Goal: Book appointment/travel/reservation

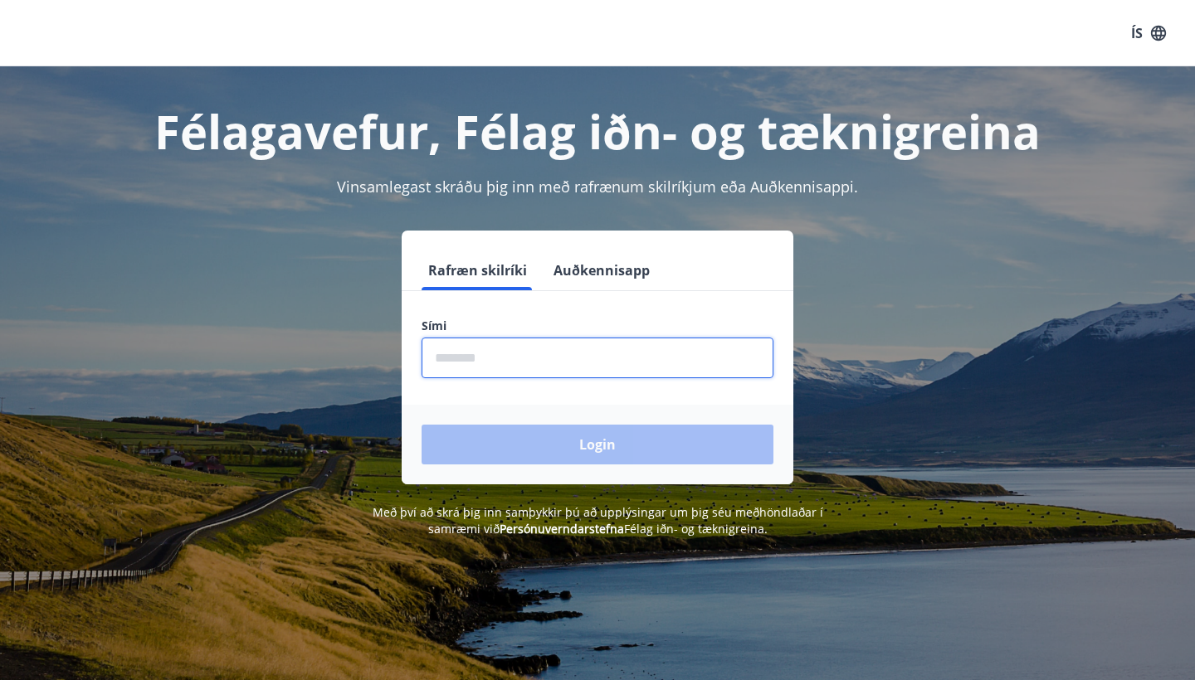
click at [675, 357] on input "phone" at bounding box center [598, 358] width 352 height 41
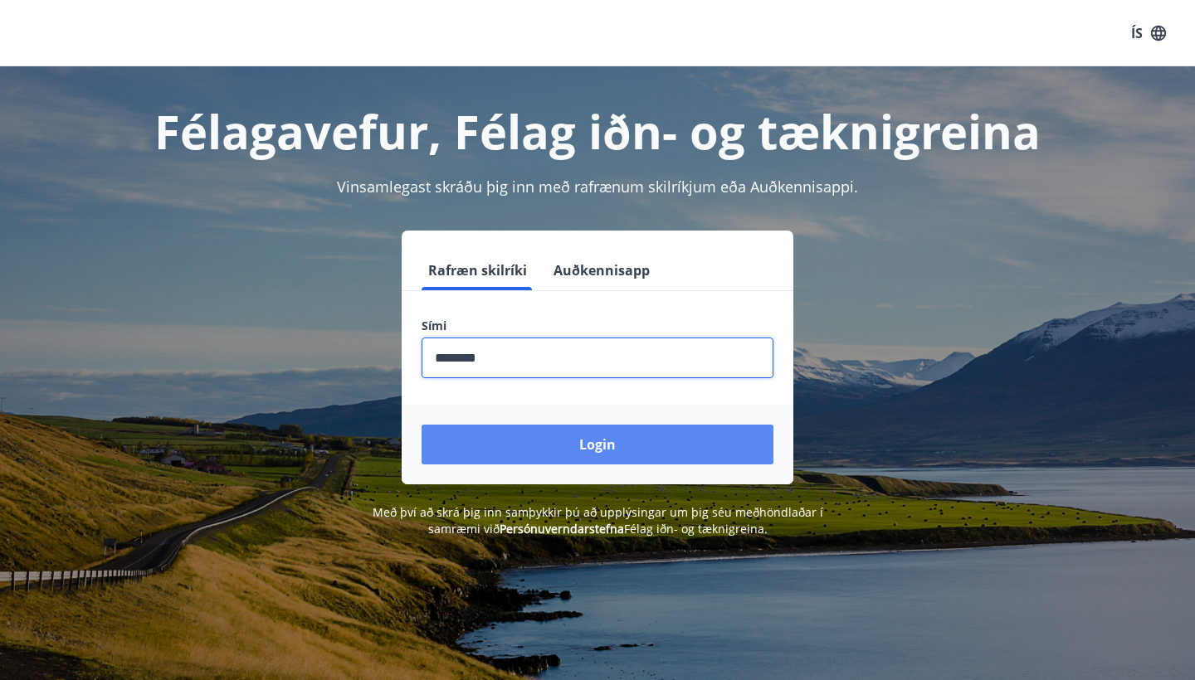
type input "********"
click at [648, 446] on button "Login" at bounding box center [598, 445] width 352 height 40
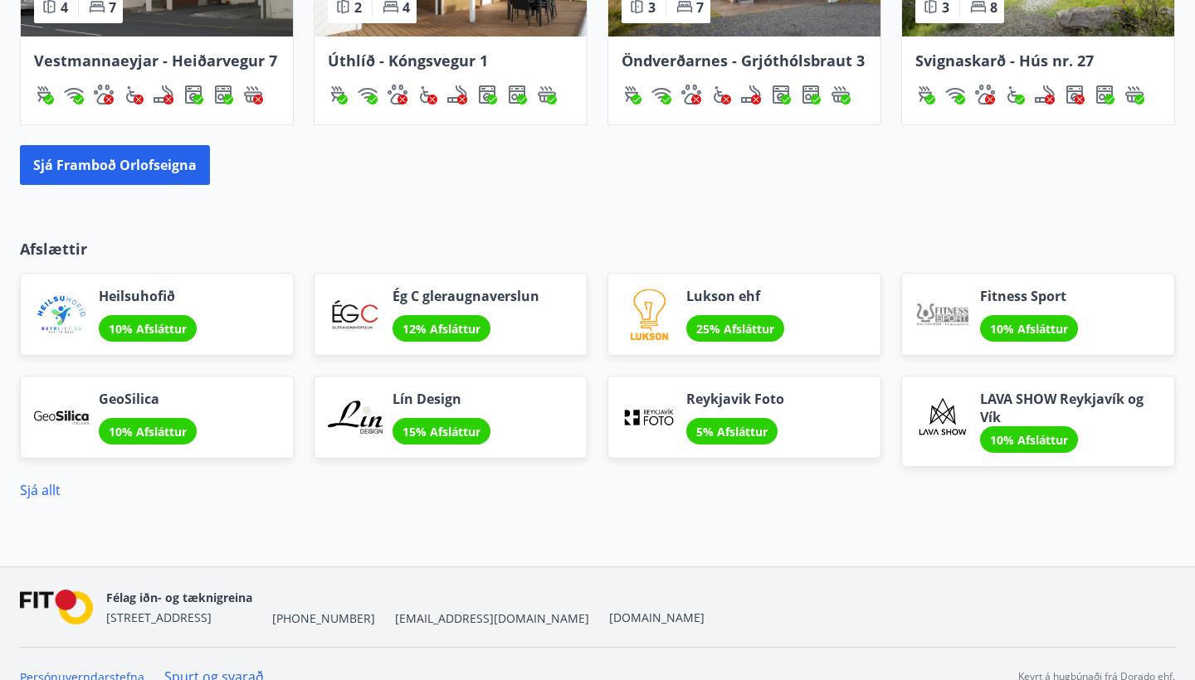
scroll to position [1315, 0]
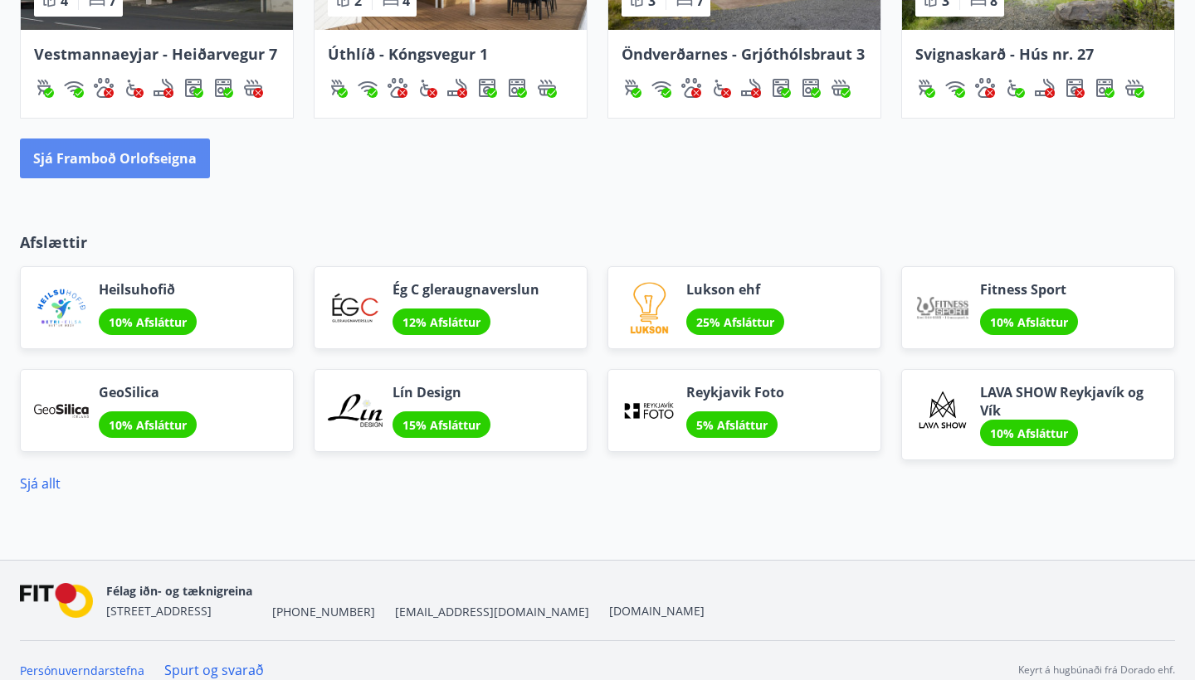
click at [139, 159] on button "Sjá framboð orlofseigna" at bounding box center [115, 159] width 190 height 40
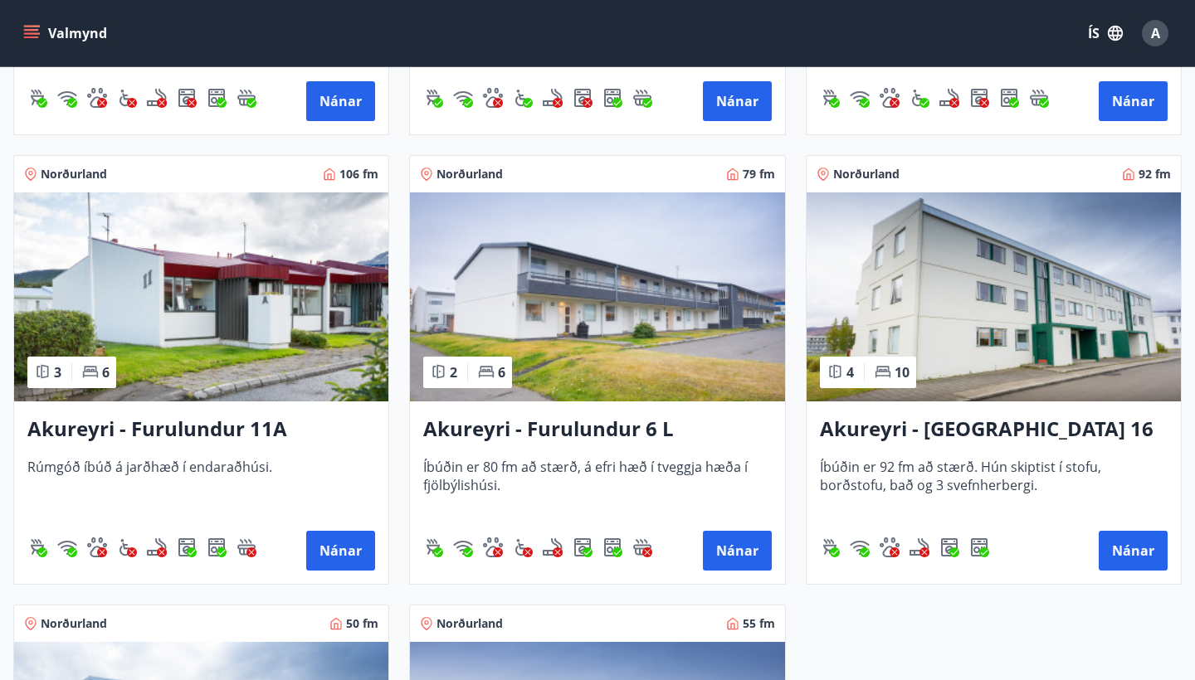
scroll to position [4276, 0]
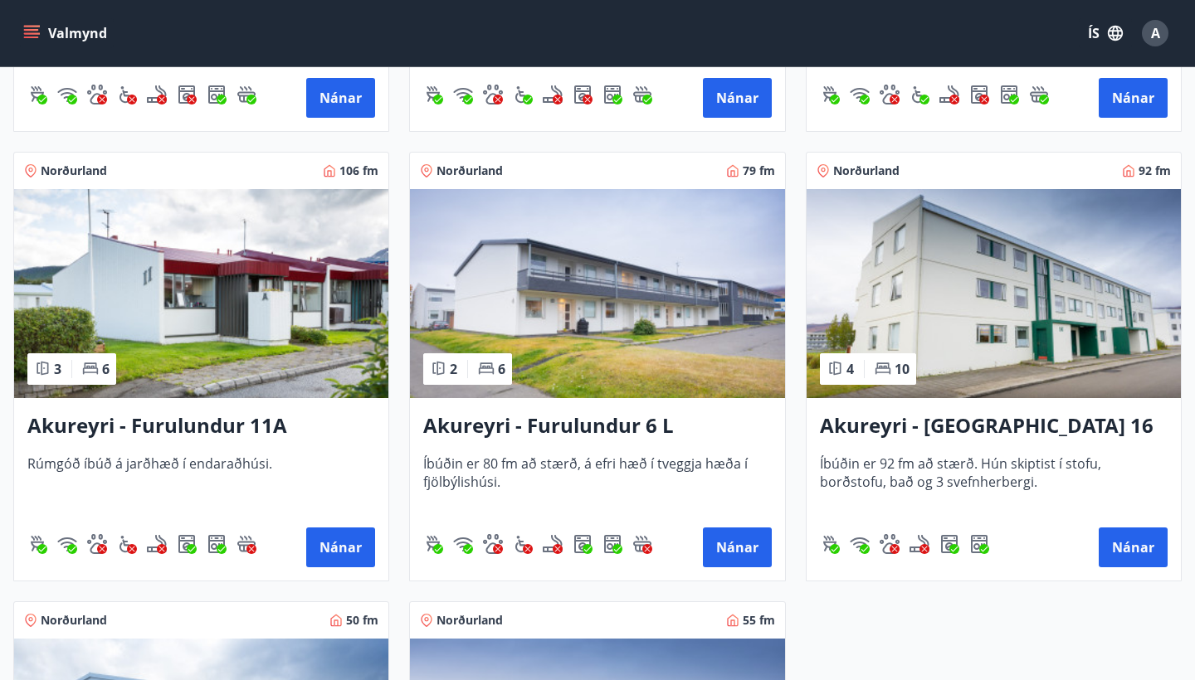
click at [182, 290] on img at bounding box center [201, 293] width 374 height 209
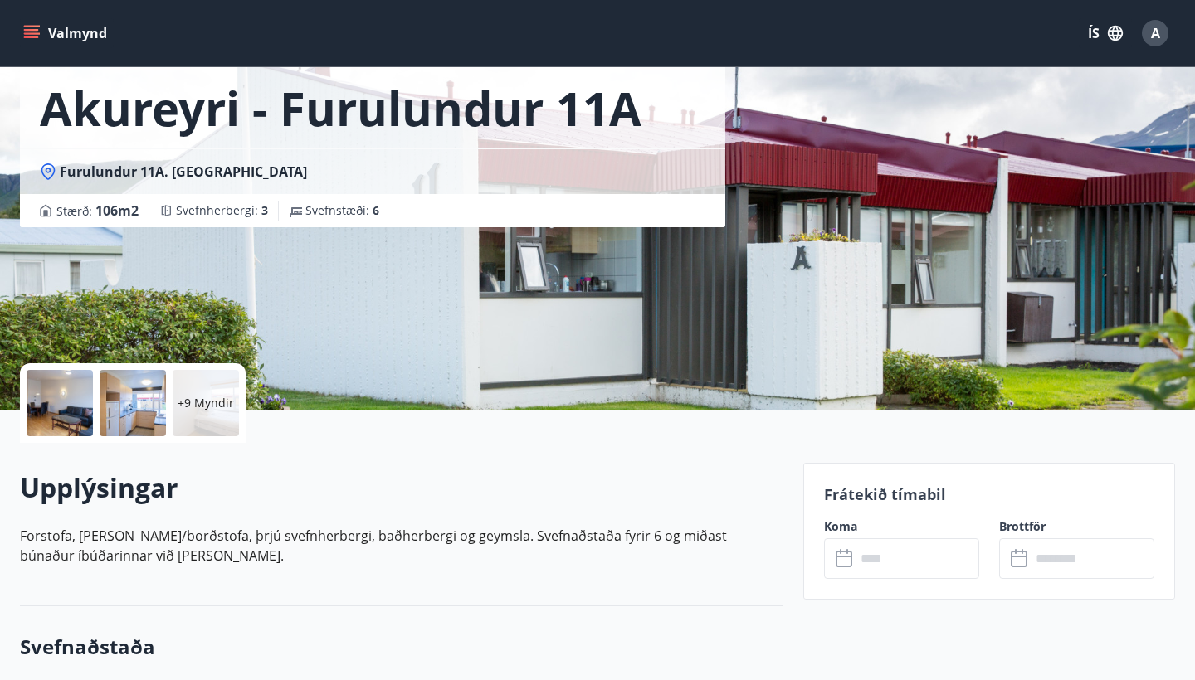
scroll to position [90, 0]
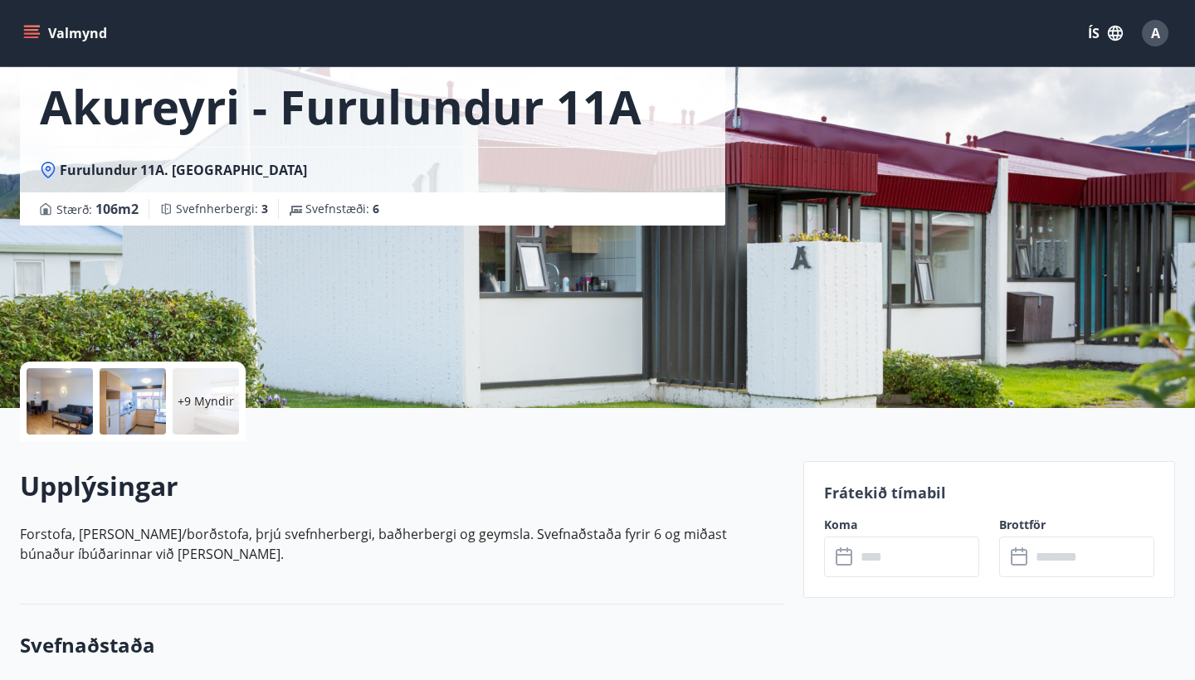
click at [33, 420] on div at bounding box center [60, 401] width 66 height 66
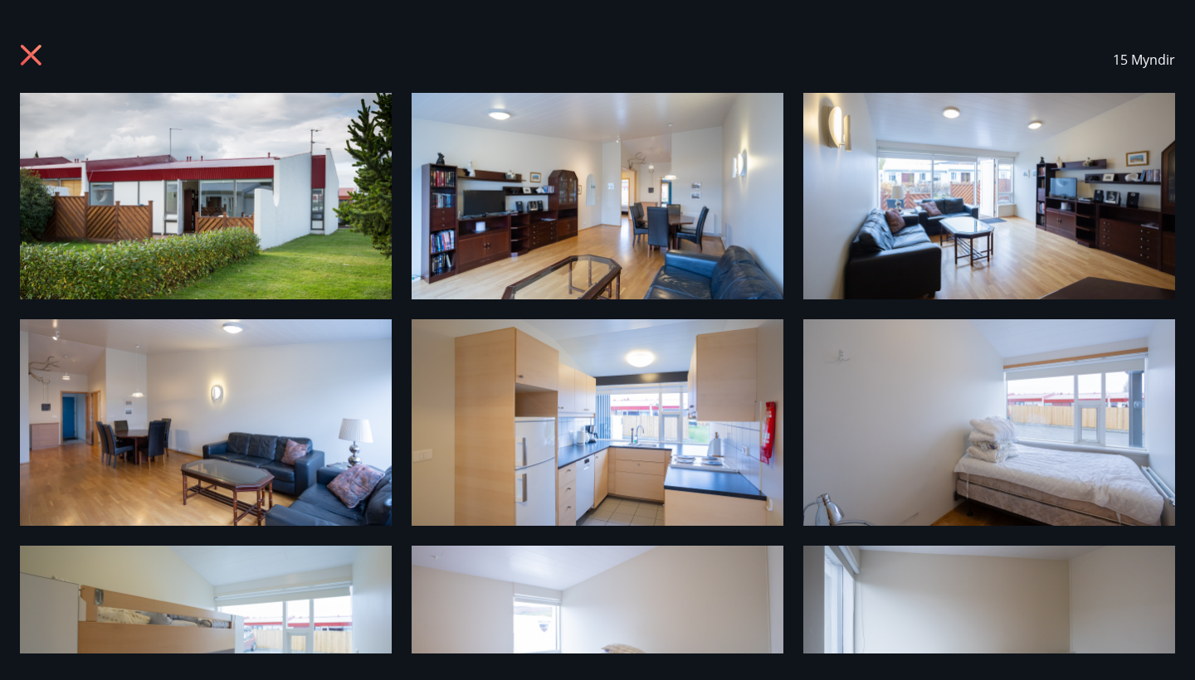
click at [166, 260] on img at bounding box center [206, 196] width 372 height 207
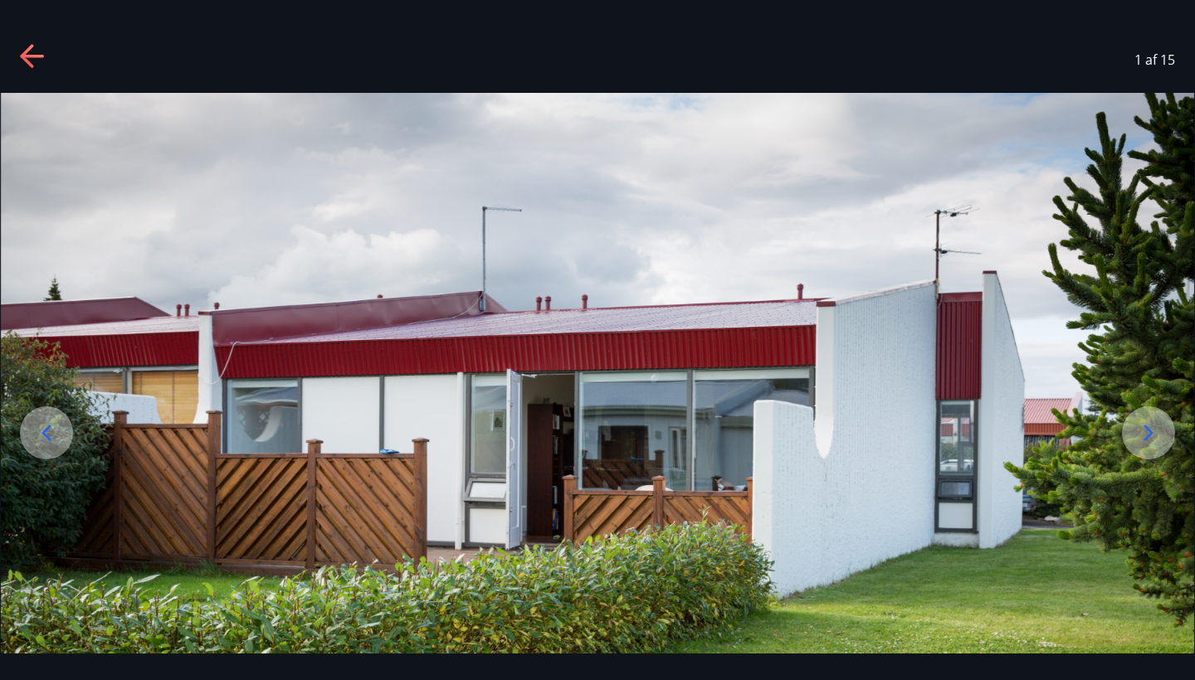
click at [1157, 431] on icon at bounding box center [1148, 433] width 27 height 27
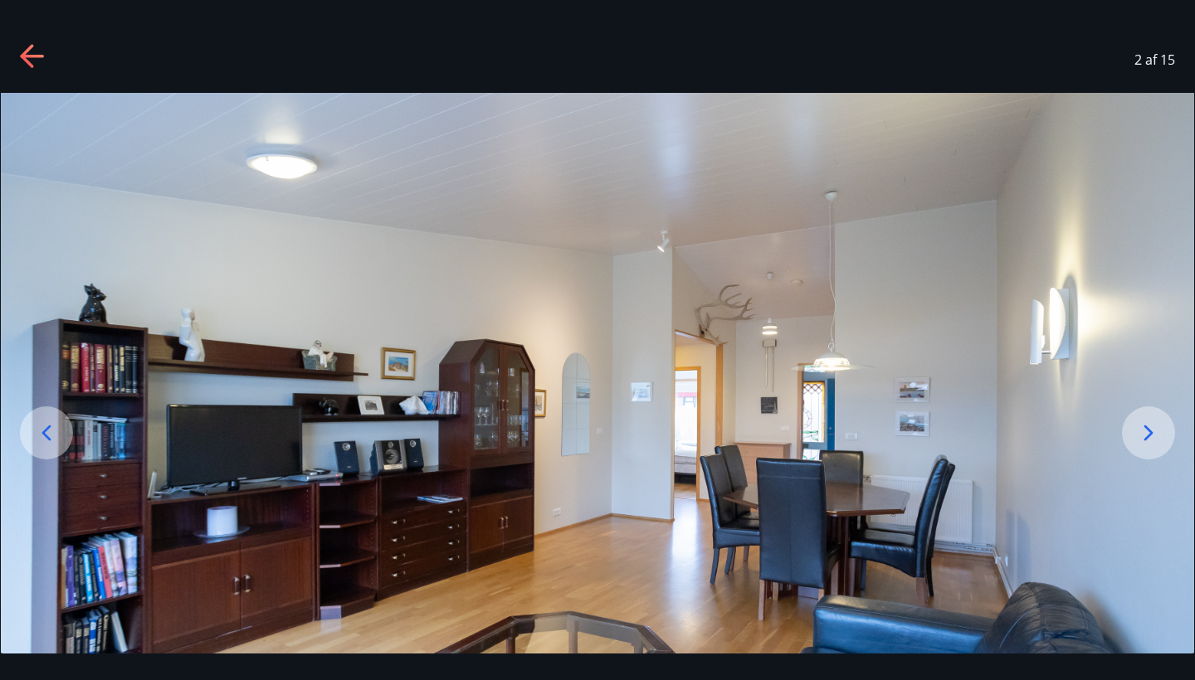
click at [1157, 463] on img at bounding box center [597, 424] width 1193 height 663
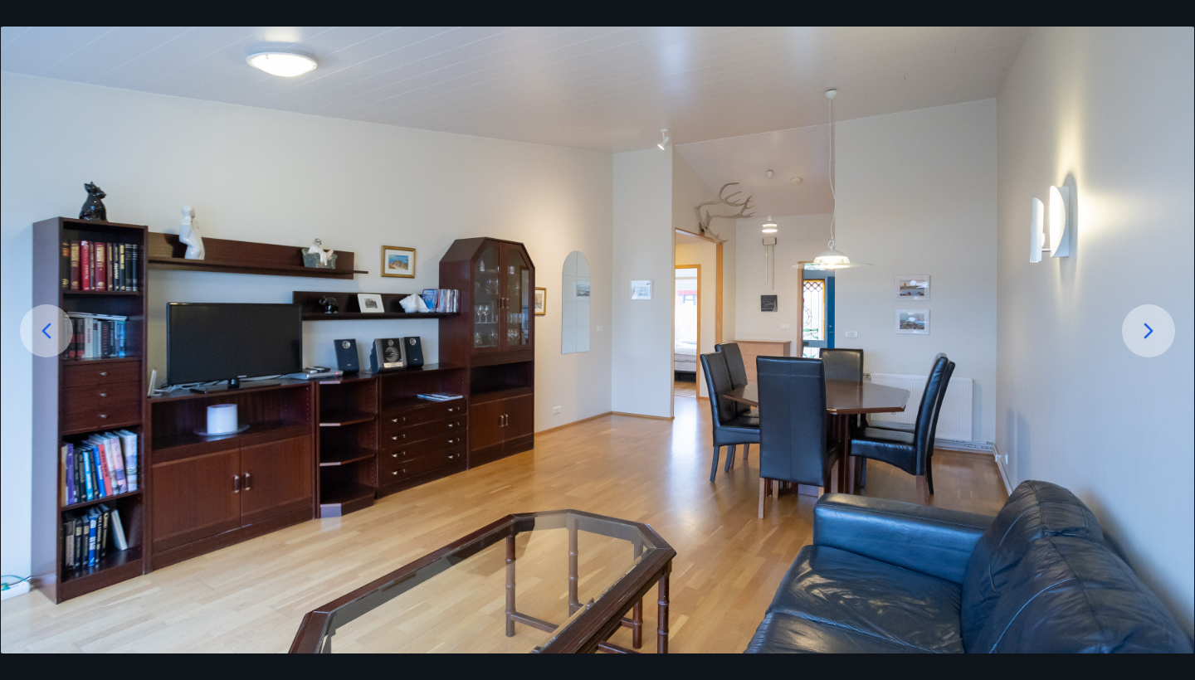
scroll to position [102, 0]
click at [1148, 324] on icon at bounding box center [1148, 331] width 27 height 27
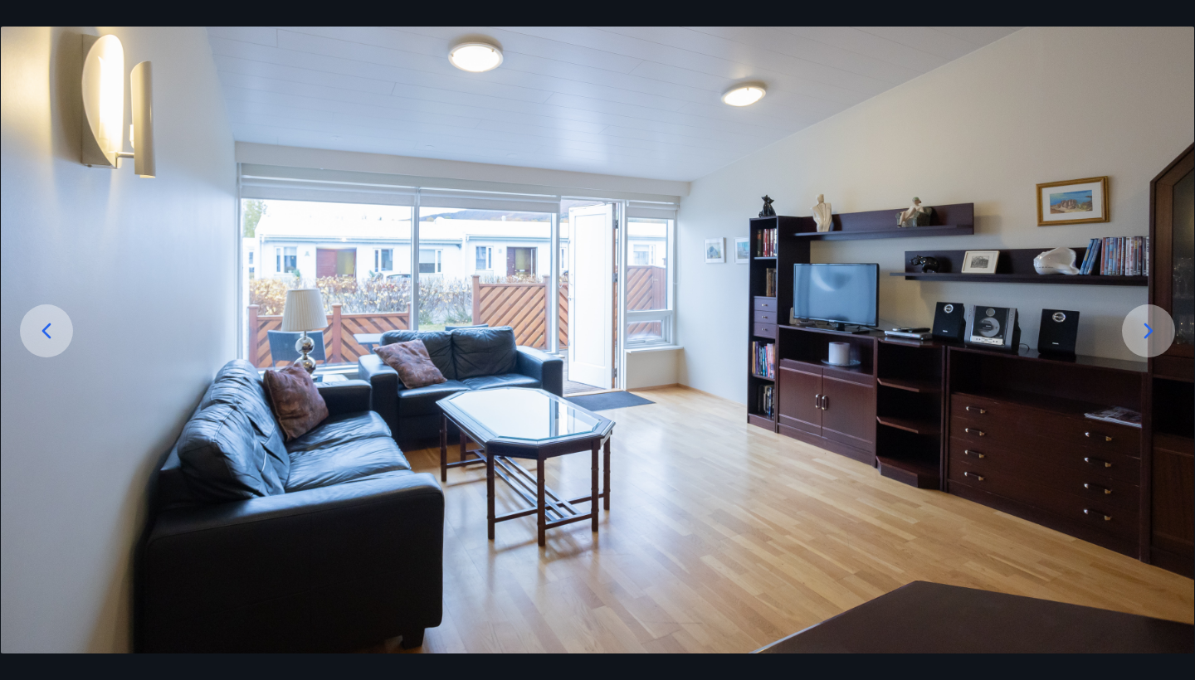
click at [1142, 334] on icon at bounding box center [1148, 331] width 27 height 27
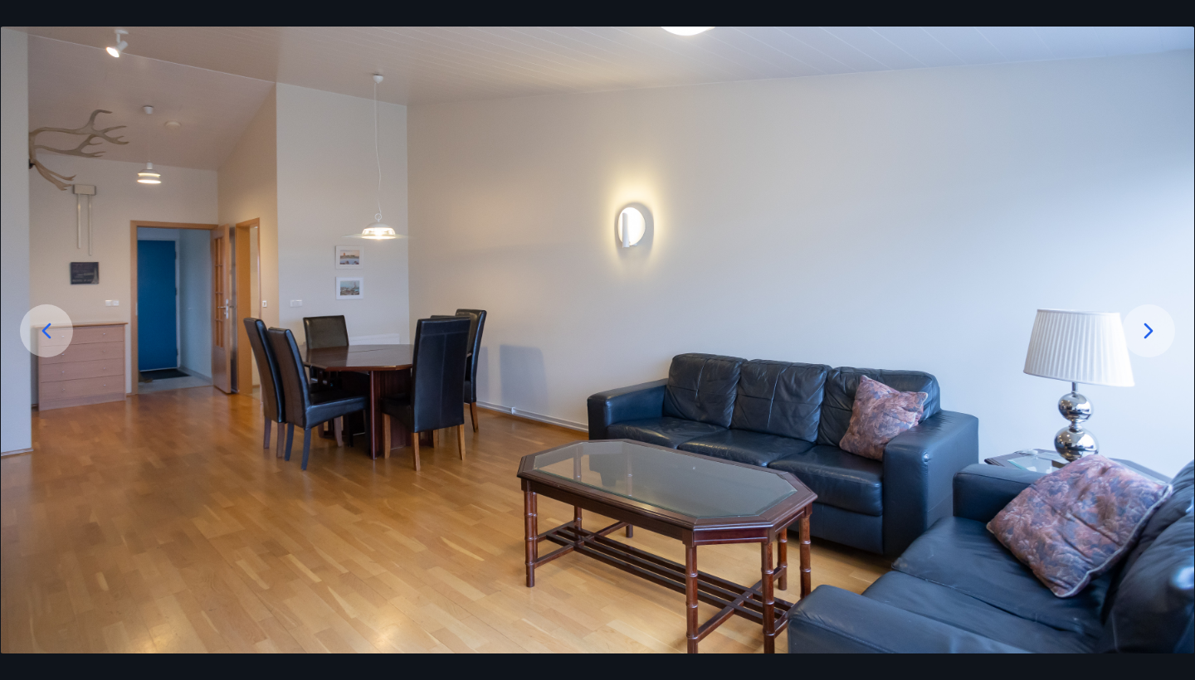
click at [1142, 334] on icon at bounding box center [1148, 331] width 27 height 27
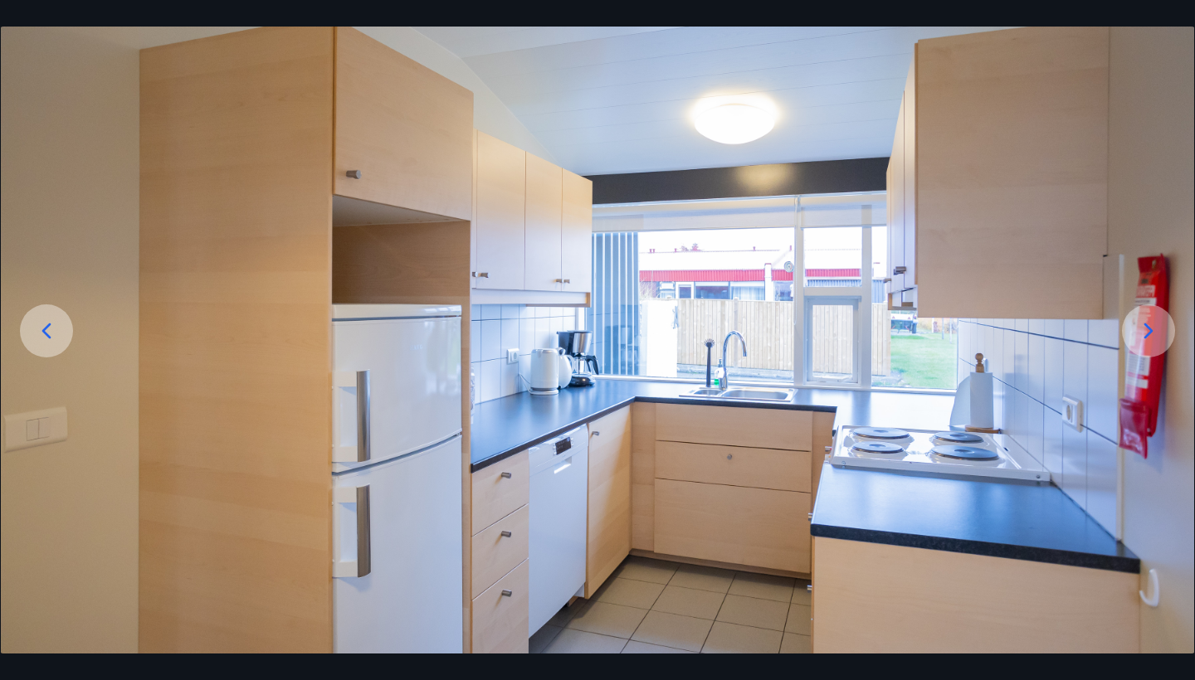
click at [1142, 334] on icon at bounding box center [1148, 331] width 27 height 27
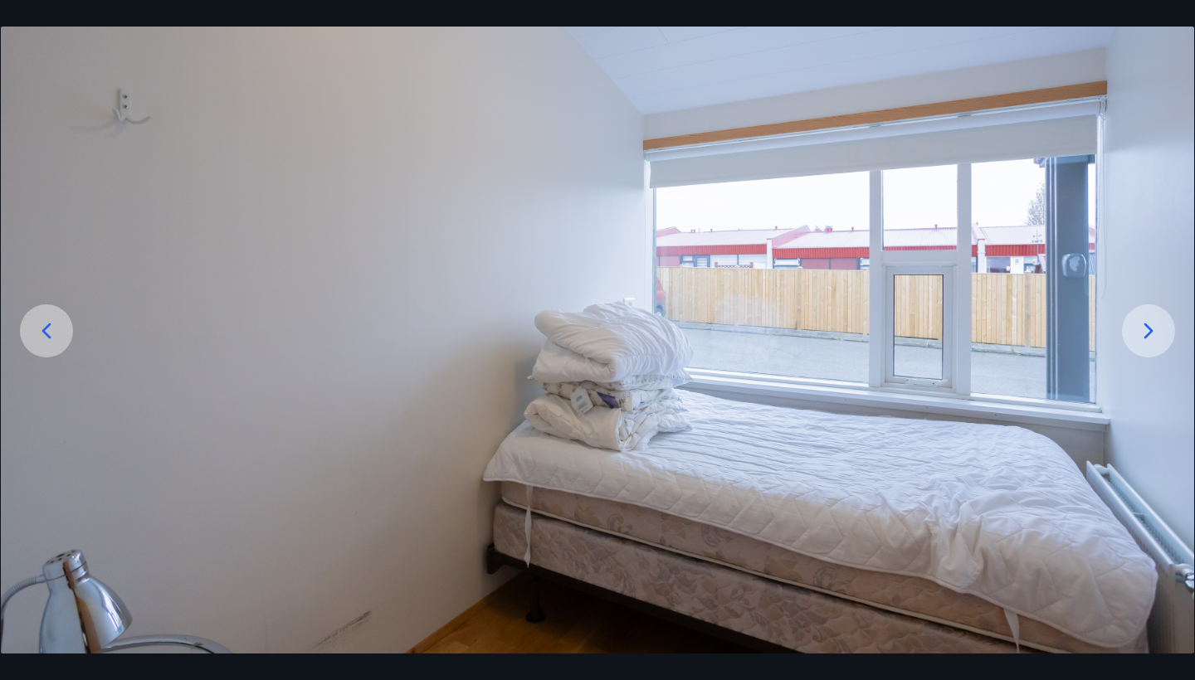
click at [1142, 334] on icon at bounding box center [1148, 331] width 27 height 27
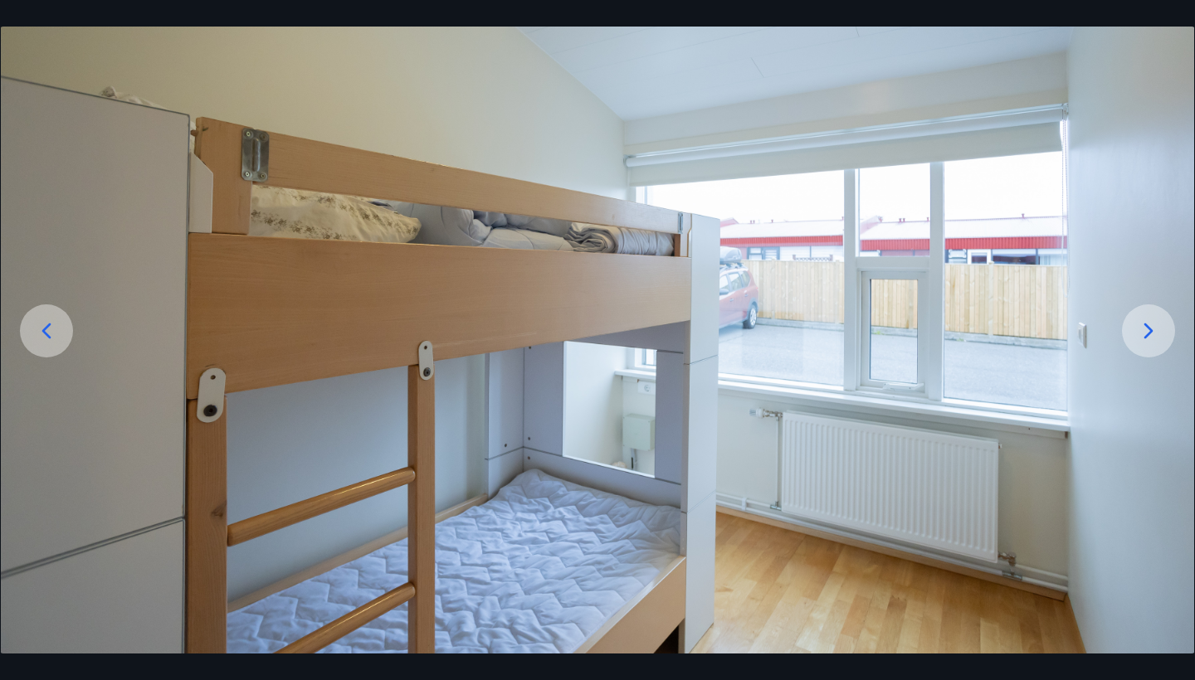
click at [1142, 334] on icon at bounding box center [1148, 331] width 27 height 27
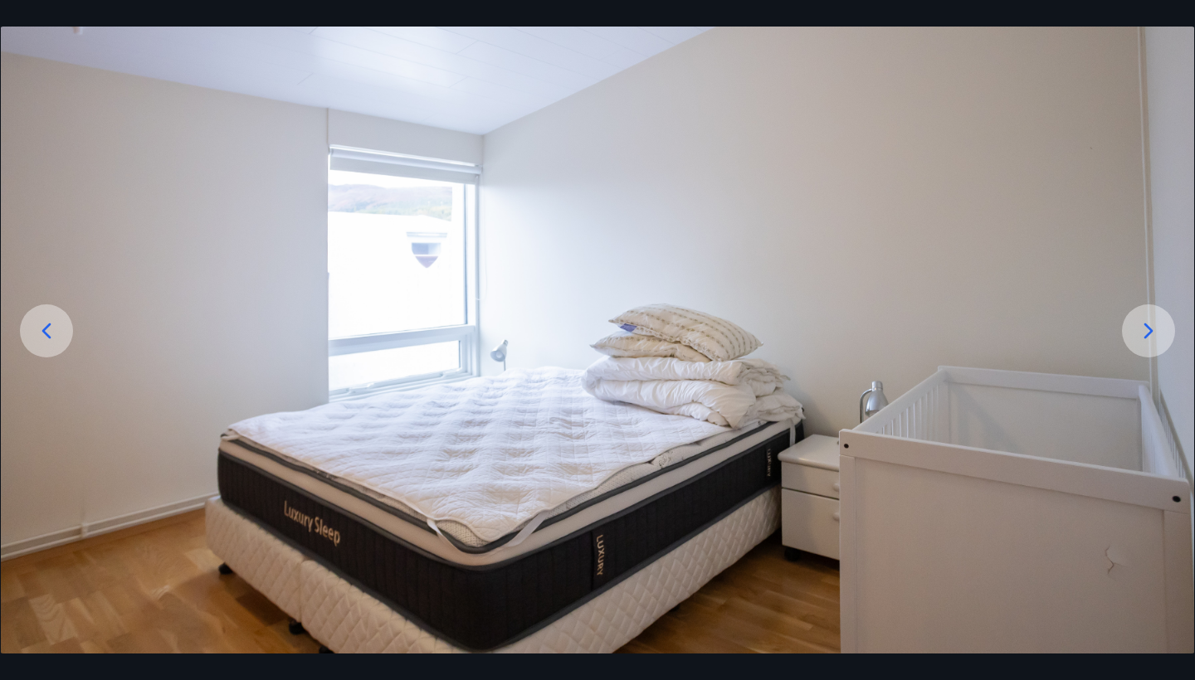
click at [1142, 333] on icon at bounding box center [1148, 331] width 27 height 27
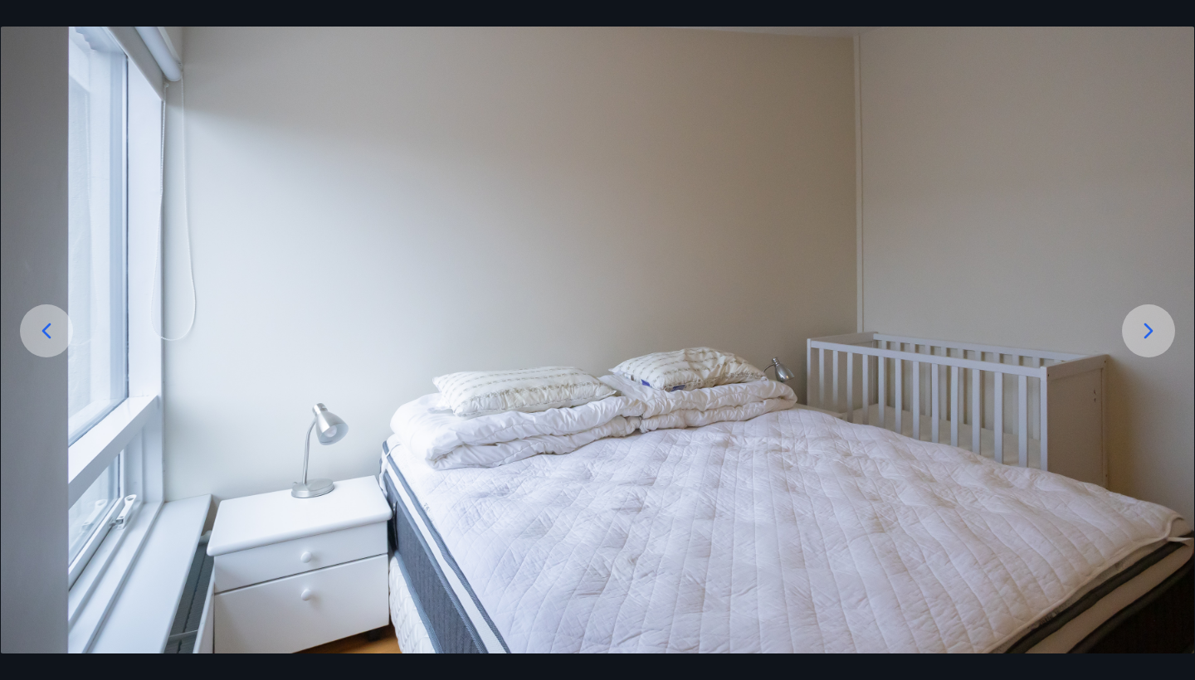
click at [1142, 333] on icon at bounding box center [1148, 331] width 27 height 27
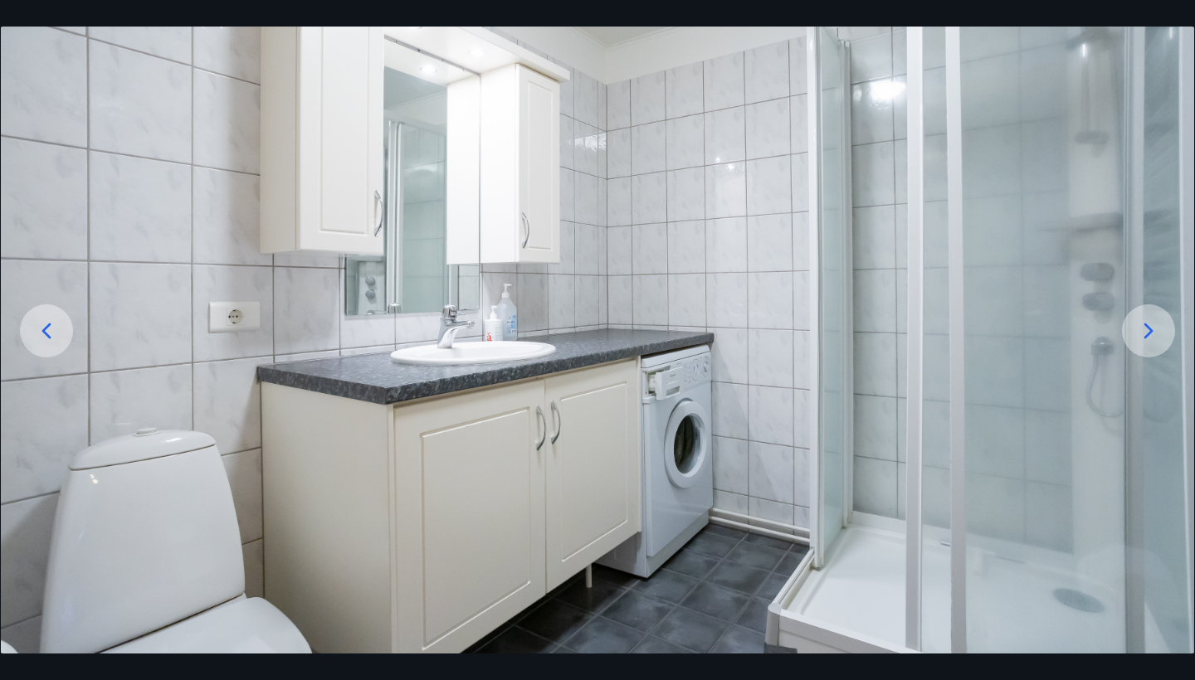
click at [1142, 333] on icon at bounding box center [1148, 331] width 27 height 27
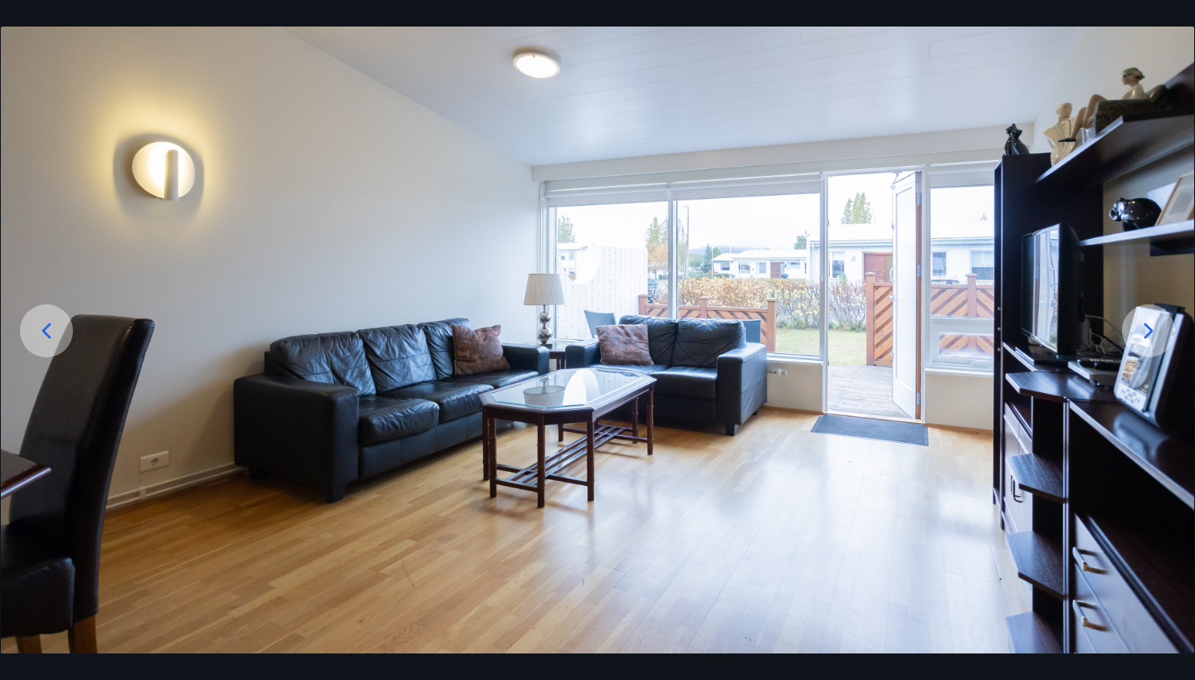
click at [1142, 333] on icon at bounding box center [1148, 331] width 27 height 27
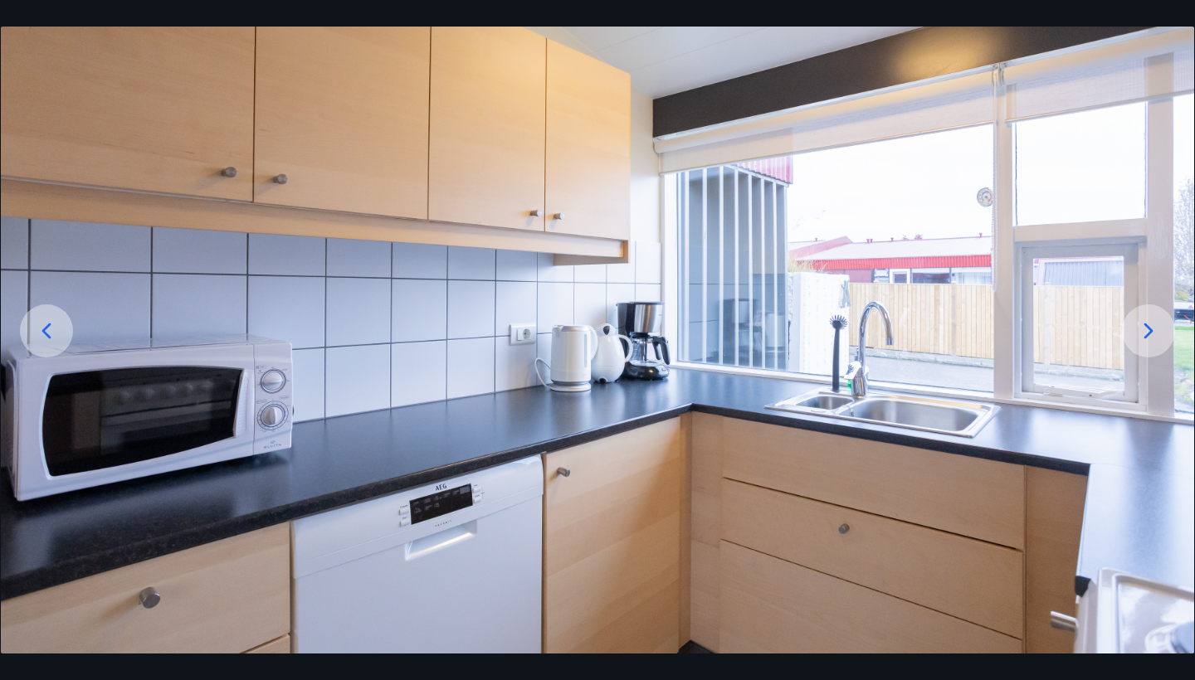
click at [1142, 333] on icon at bounding box center [1148, 331] width 27 height 27
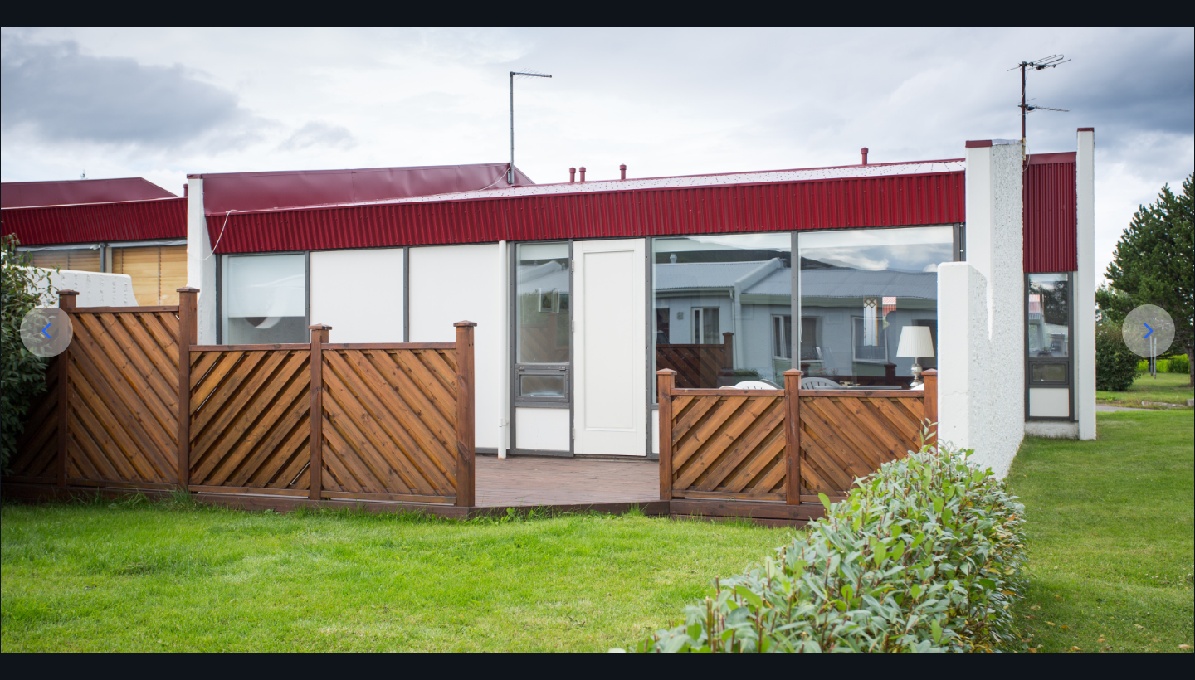
click at [1171, 317] on div at bounding box center [1148, 331] width 53 height 53
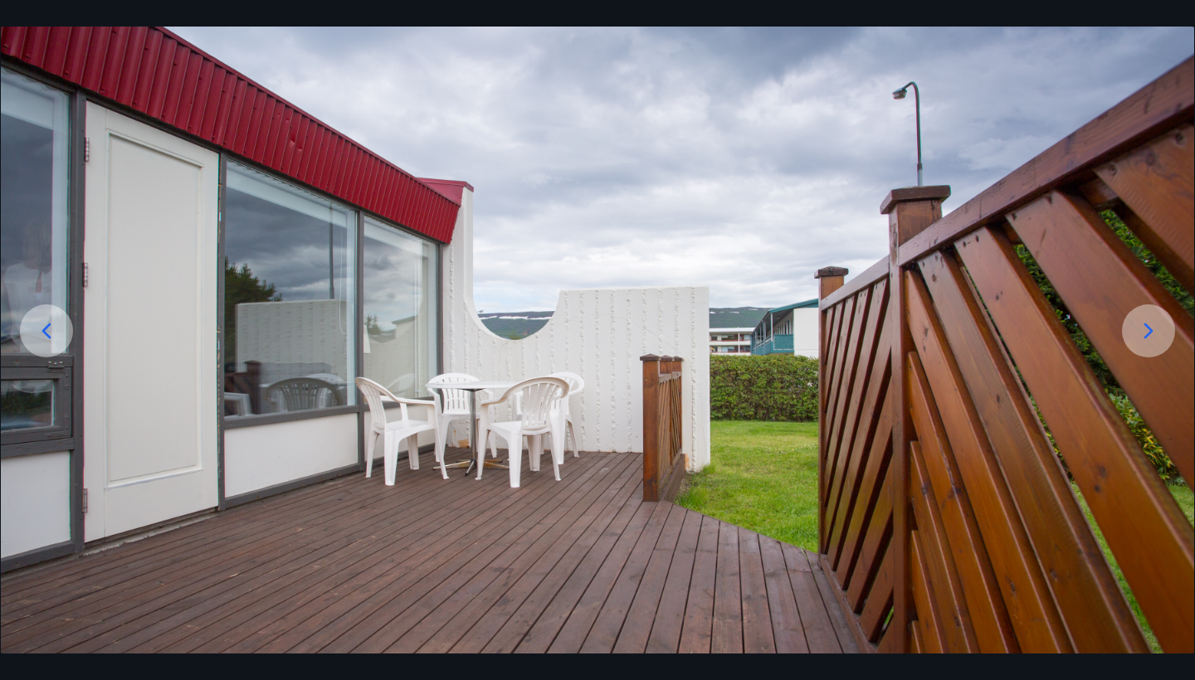
click at [1160, 329] on icon at bounding box center [1148, 331] width 27 height 27
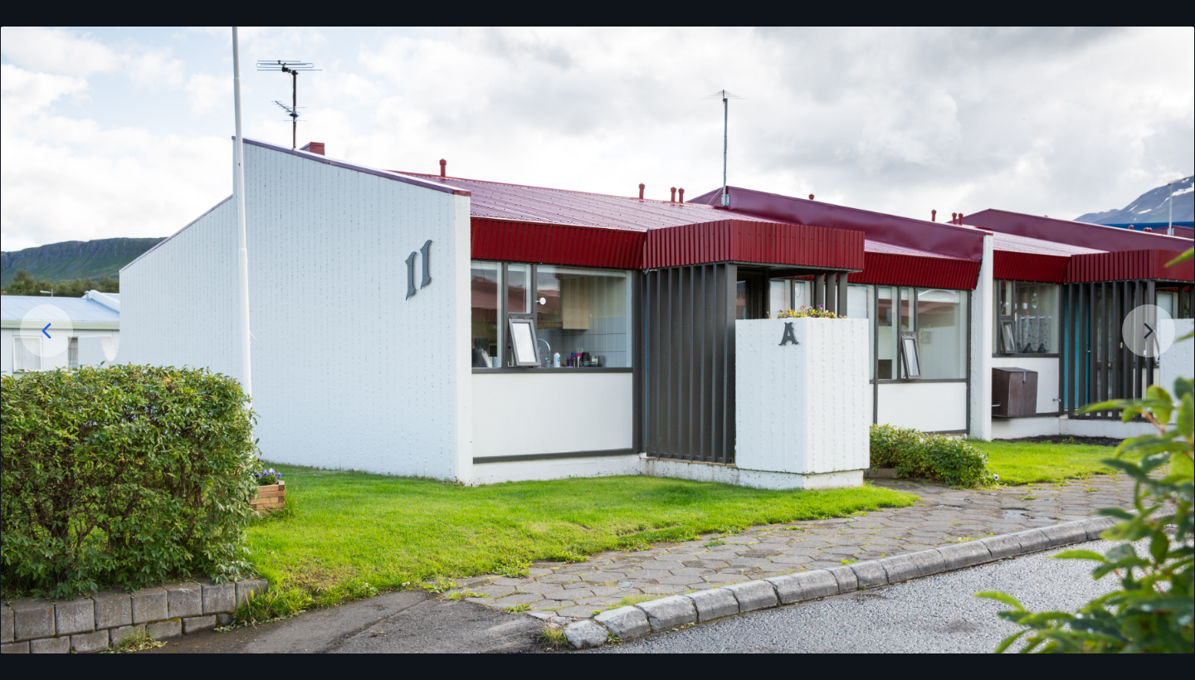
click at [1152, 330] on img at bounding box center [597, 322] width 1193 height 663
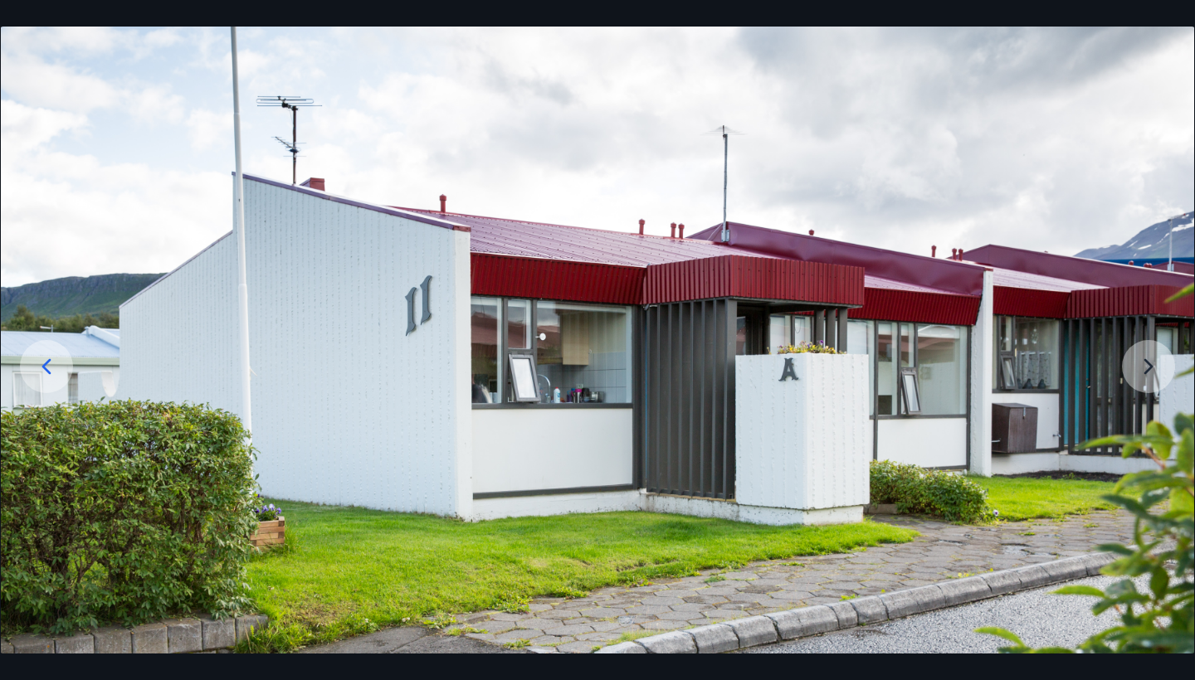
click at [1152, 330] on img at bounding box center [597, 358] width 1193 height 663
click at [1153, 350] on img at bounding box center [597, 358] width 1193 height 663
